Goal: Navigation & Orientation: Go to known website

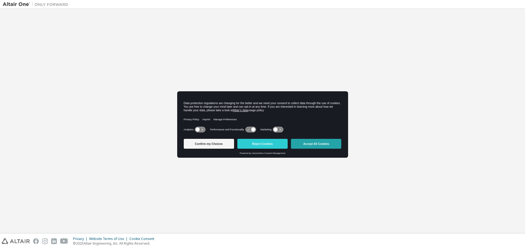
click at [318, 145] on button "Accept All Cookies" at bounding box center [316, 144] width 50 height 10
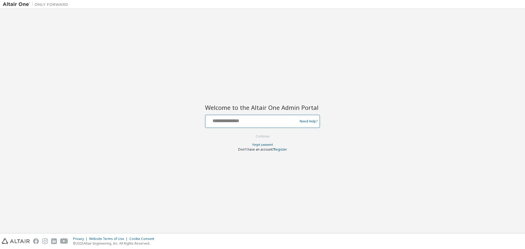
click at [221, 122] on input "text" at bounding box center [251, 120] width 89 height 8
type input "**********"
click at [261, 137] on button "Continue" at bounding box center [262, 136] width 25 height 8
